Goal: Complete application form

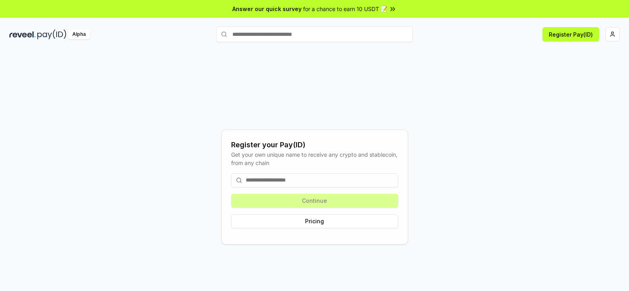
click at [308, 174] on input at bounding box center [314, 180] width 167 height 14
click at [290, 182] on input at bounding box center [314, 180] width 167 height 14
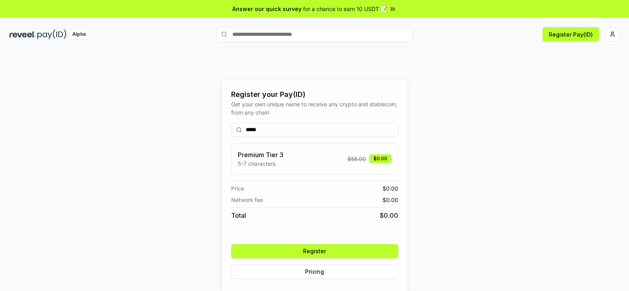
type input "*****"
click at [360, 252] on button "Register" at bounding box center [314, 251] width 167 height 14
